Goal: Task Accomplishment & Management: Manage account settings

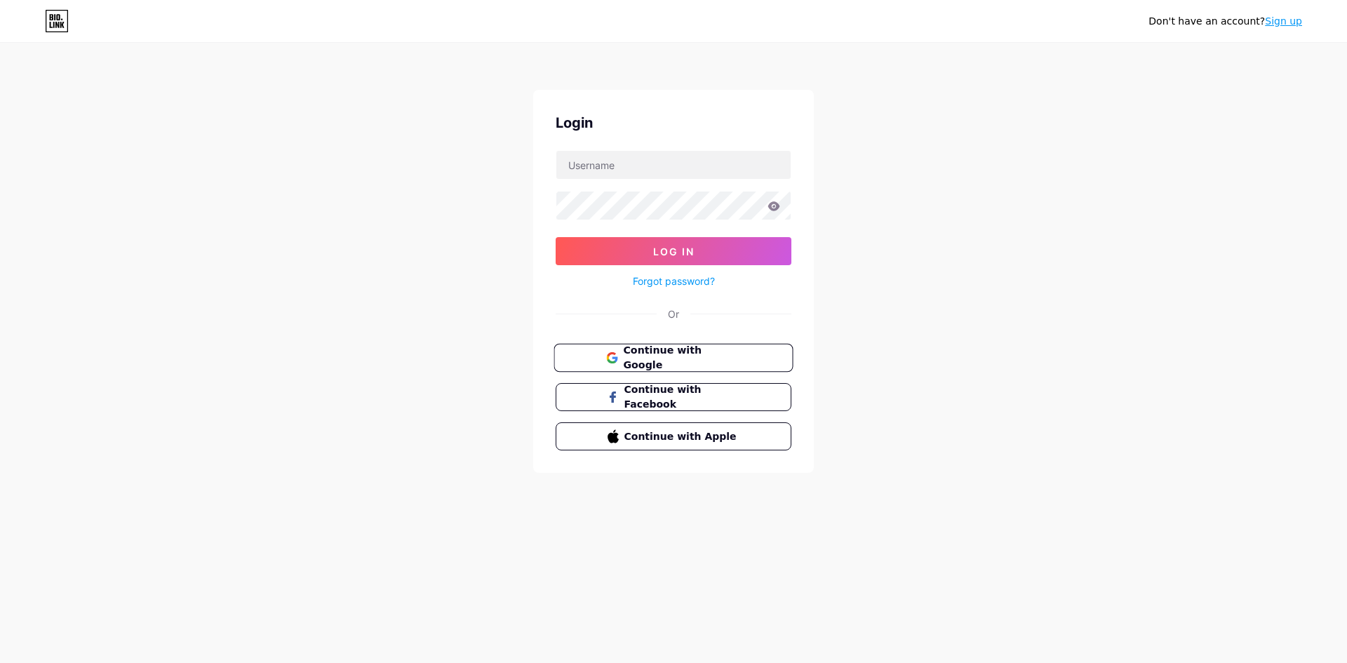
click at [702, 352] on span "Continue with Google" at bounding box center [681, 358] width 117 height 30
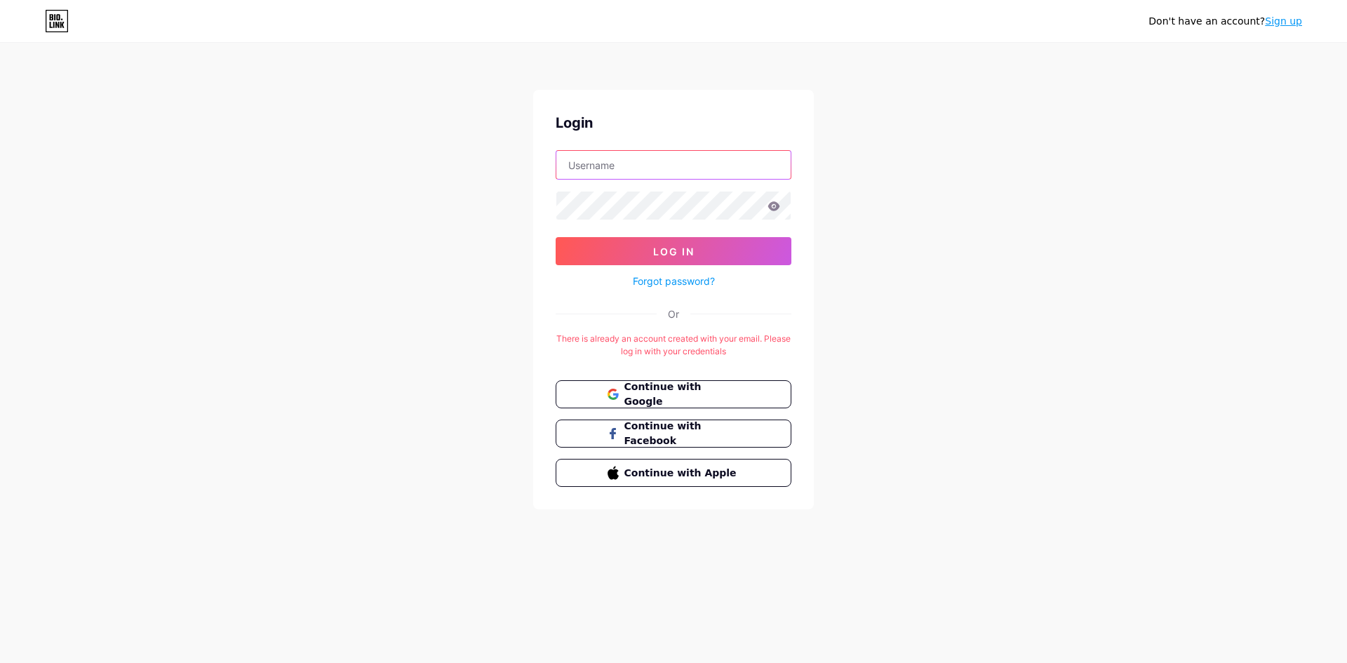
click at [651, 170] on input "text" at bounding box center [673, 165] width 234 height 28
type input "[EMAIL_ADDRESS][DOMAIN_NAME]"
click at [771, 207] on icon at bounding box center [774, 205] width 12 height 9
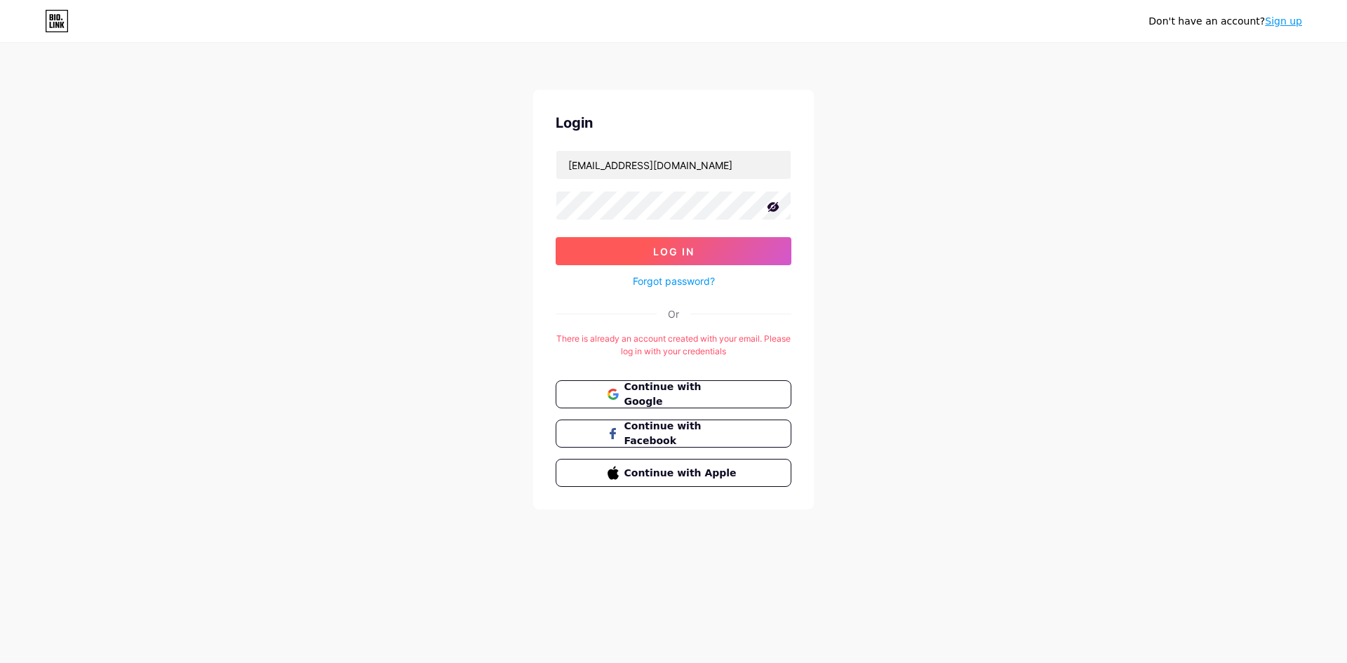
click at [699, 249] on button "Log In" at bounding box center [674, 251] width 236 height 28
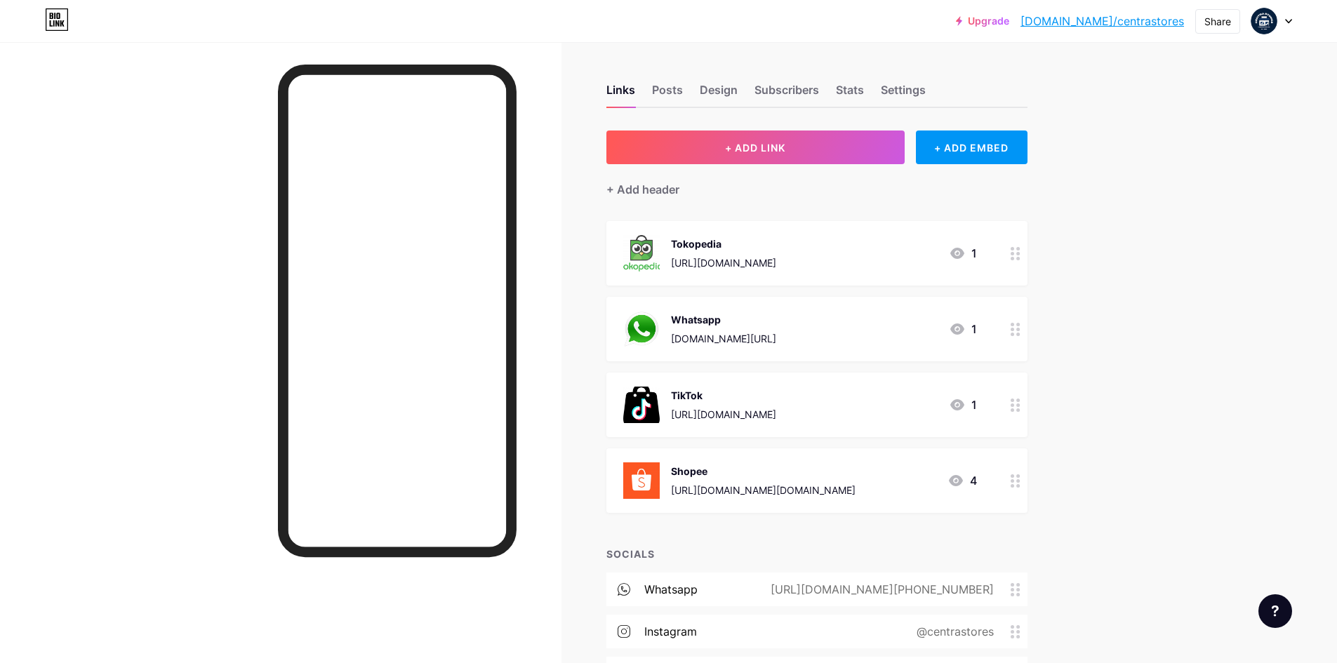
click at [962, 480] on icon at bounding box center [955, 480] width 17 height 17
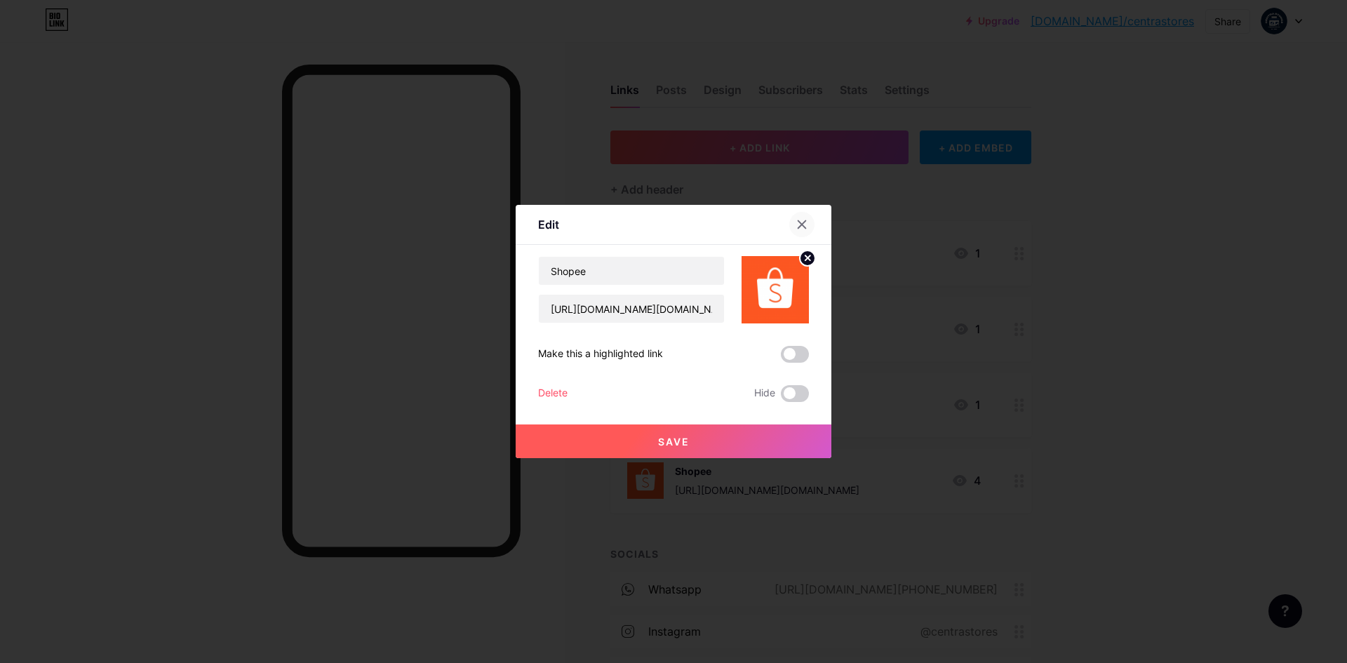
click at [799, 228] on icon at bounding box center [803, 225] width 8 height 8
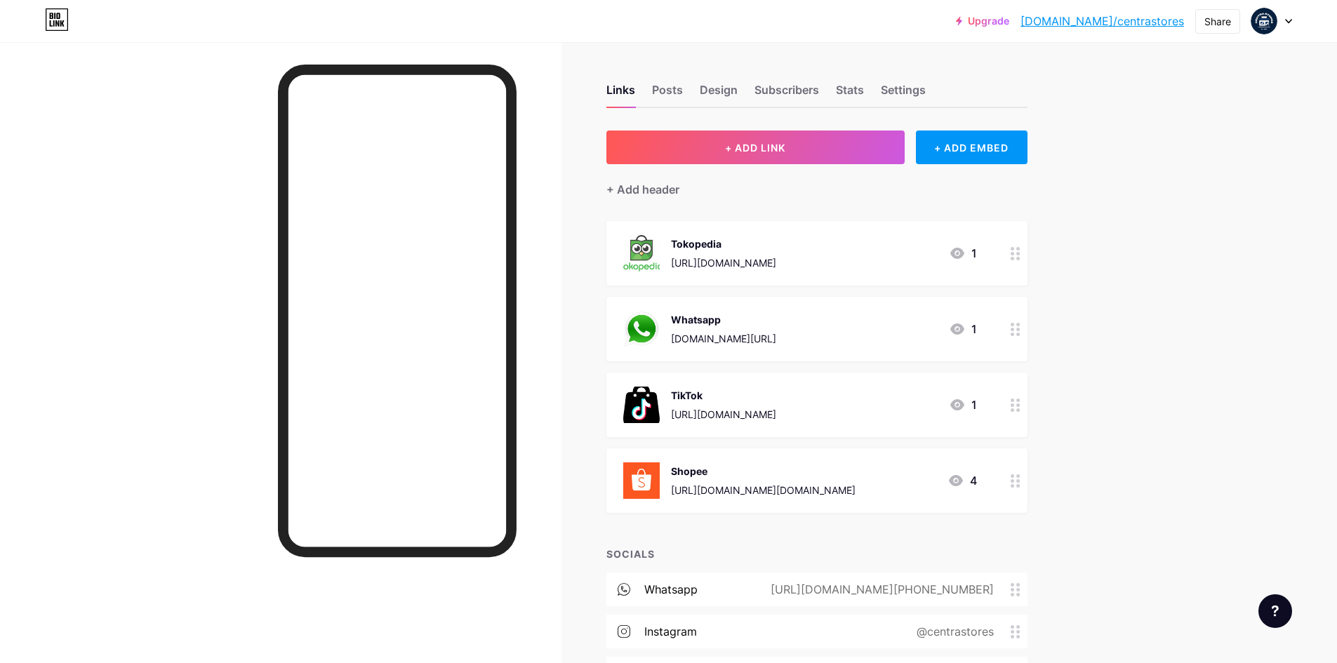
click at [1167, 476] on div "Upgrade bio.link/centra... bio.link/centrastores Share Switch accounts centrast…" at bounding box center [668, 380] width 1337 height 761
click at [846, 93] on div "Stats" at bounding box center [850, 93] width 28 height 25
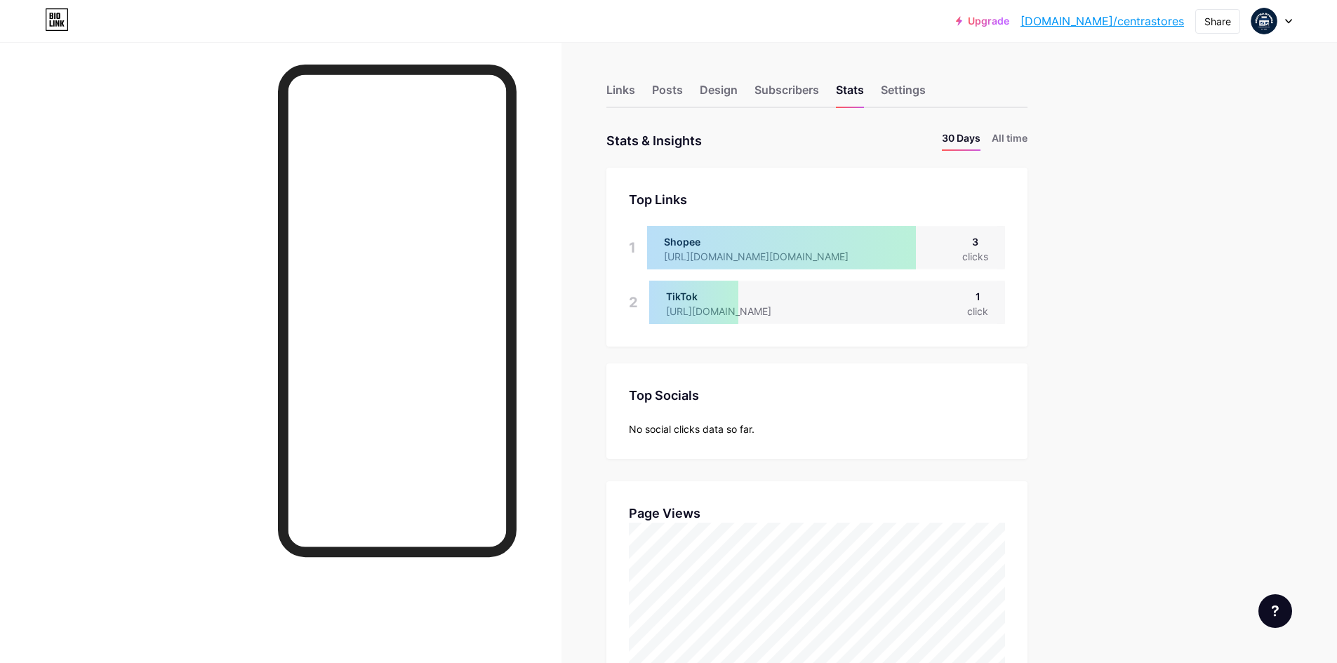
scroll to position [663, 1337]
click at [1020, 131] on li "All time" at bounding box center [1010, 141] width 36 height 20
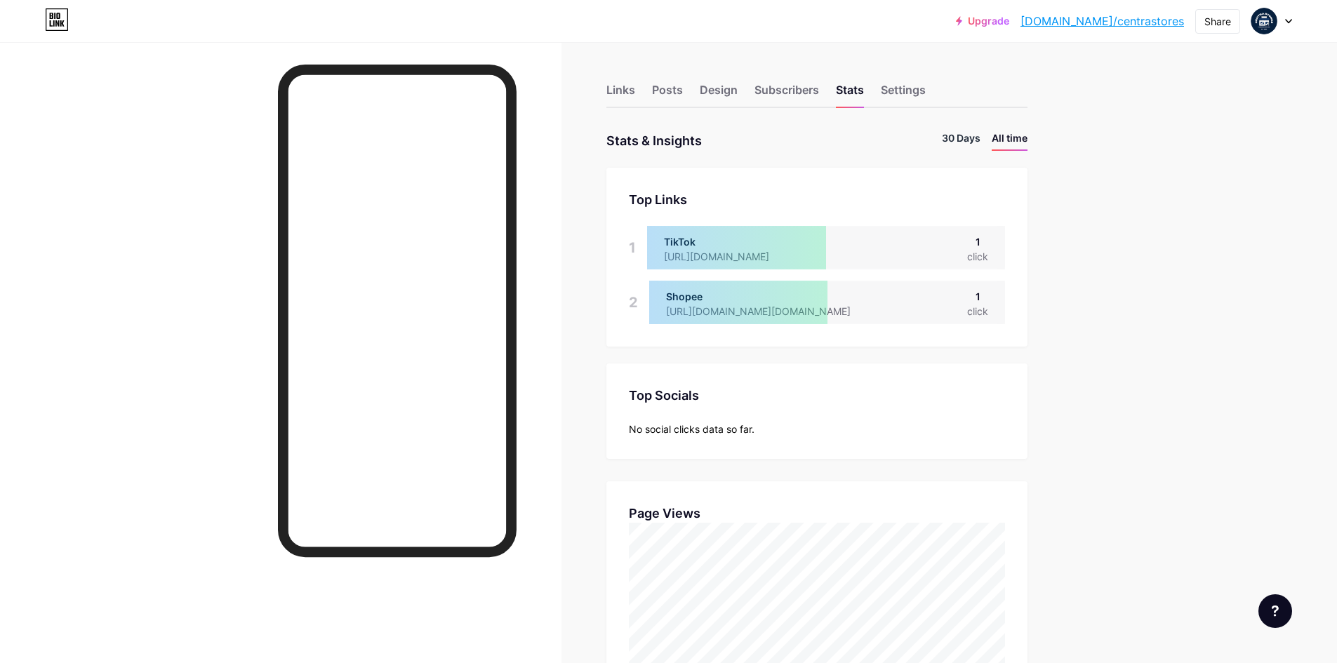
click at [975, 142] on li "30 Days" at bounding box center [961, 141] width 39 height 20
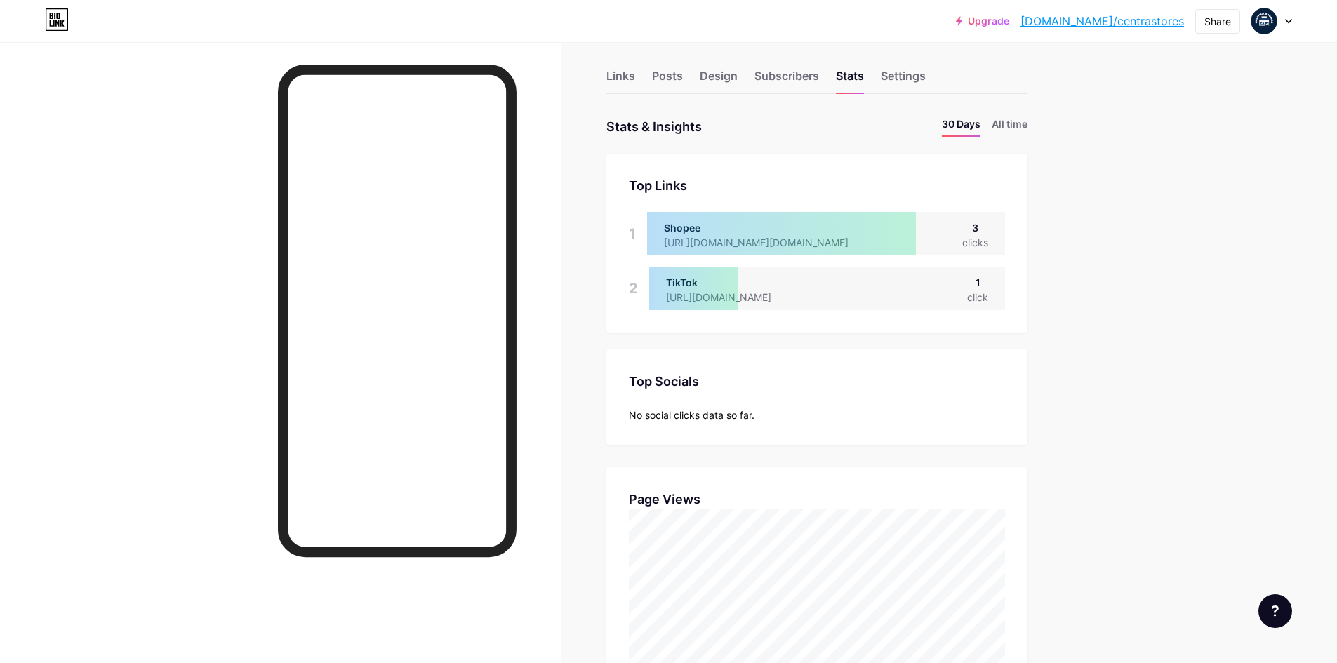
scroll to position [0, 0]
